Goal: Task Accomplishment & Management: Manage account settings

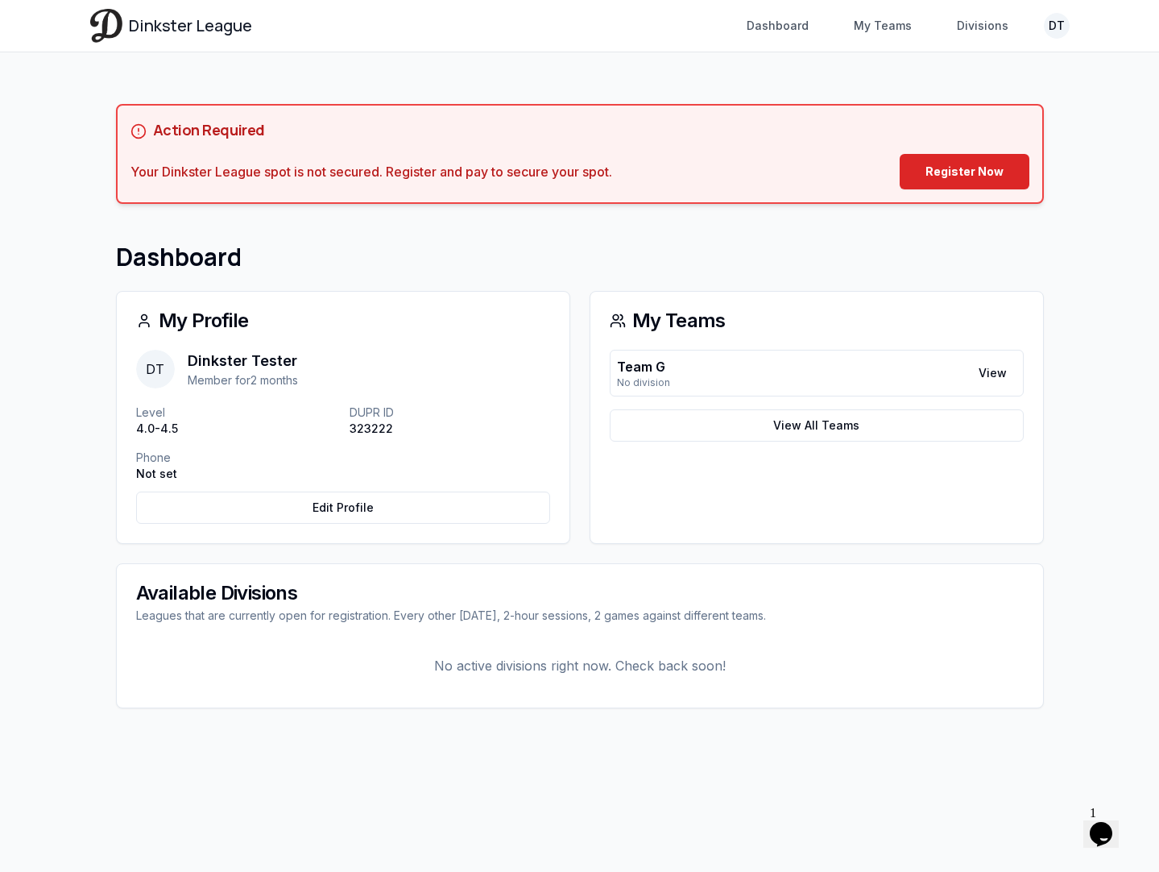
click at [164, 74] on main "Action Required Your Dinkster League spot is not secured. Register and pay to s…" at bounding box center [579, 405] width 1031 height 707
click at [1063, 28] on html "Dinkster League Dashboard My Teams Divisions DT Toggle navigation menu Dashboar…" at bounding box center [579, 436] width 1159 height 872
drag, startPoint x: 649, startPoint y: 182, endPoint x: 227, endPoint y: 182, distance: 422.1
click at [229, 182] on html "Dinkster League Dashboard My Teams Divisions DT Toggle navigation menu Dashboar…" at bounding box center [579, 436] width 1159 height 872
drag, startPoint x: 383, startPoint y: 171, endPoint x: 15, endPoint y: 171, distance: 368.9
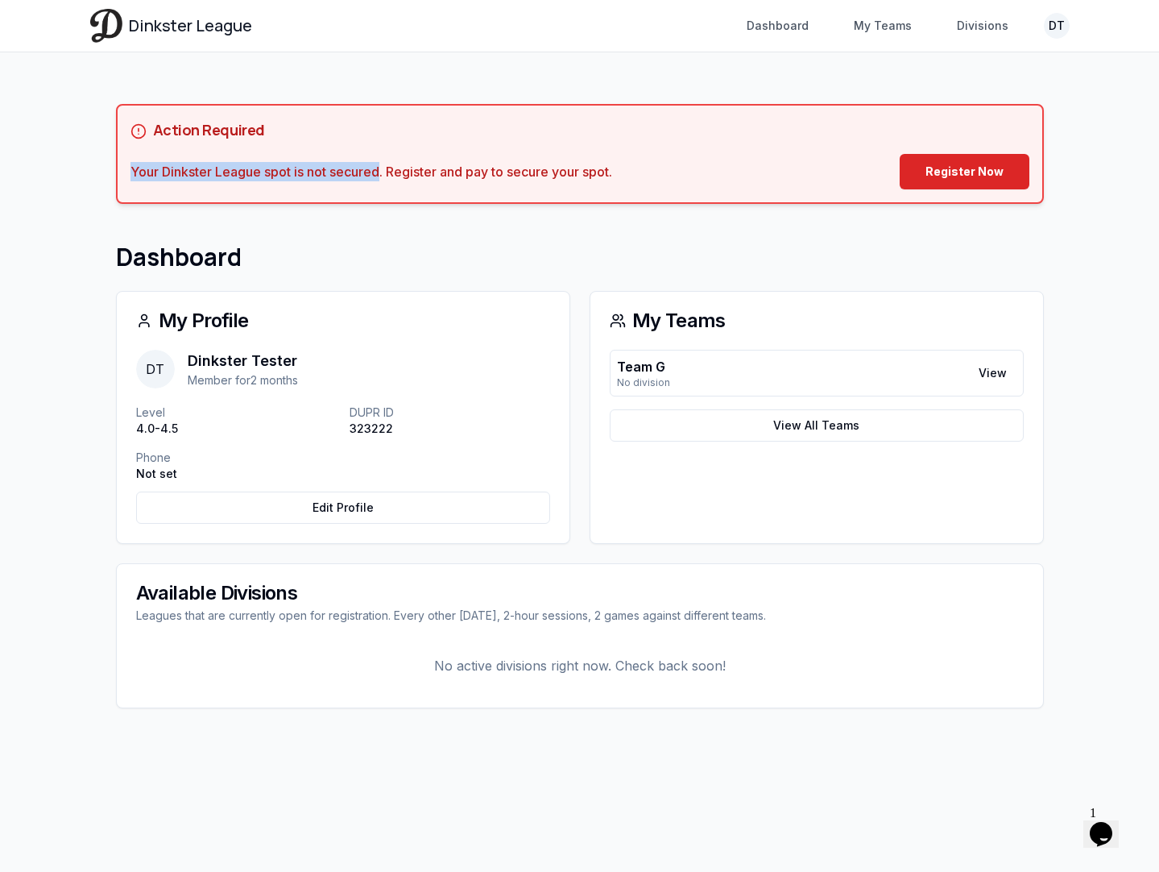
click at [14, 171] on div "Dinkster League Dashboard My Teams Divisions DT Toggle navigation menu Dashboar…" at bounding box center [579, 436] width 1159 height 872
copy div "Your Dinkster League spot is not secured"
click at [1058, 38] on nav "Dashboard My Teams Divisions DT" at bounding box center [903, 25] width 333 height 29
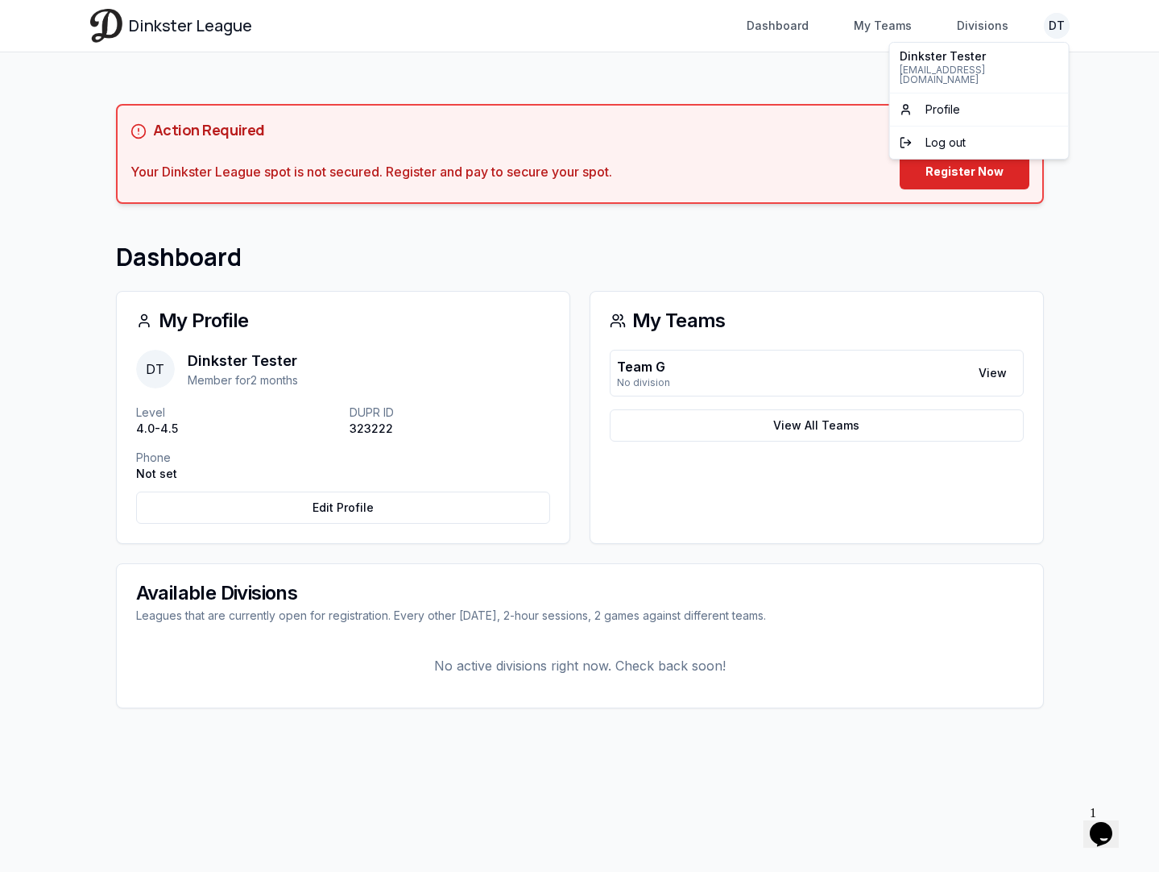
click at [1054, 32] on html "Dinkster League Dashboard My Teams Divisions DT Toggle navigation menu Dashboar…" at bounding box center [579, 436] width 1159 height 872
click at [295, 657] on html "Dinkster League Dashboard My Teams Divisions DT Toggle navigation menu Dashboar…" at bounding box center [579, 436] width 1159 height 872
